Goal: Find specific page/section: Find specific page/section

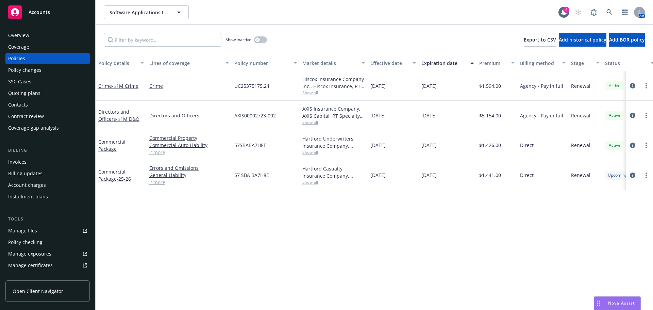
click at [22, 101] on div "Contacts" at bounding box center [18, 104] width 20 height 11
